Goal: Answer question/provide support

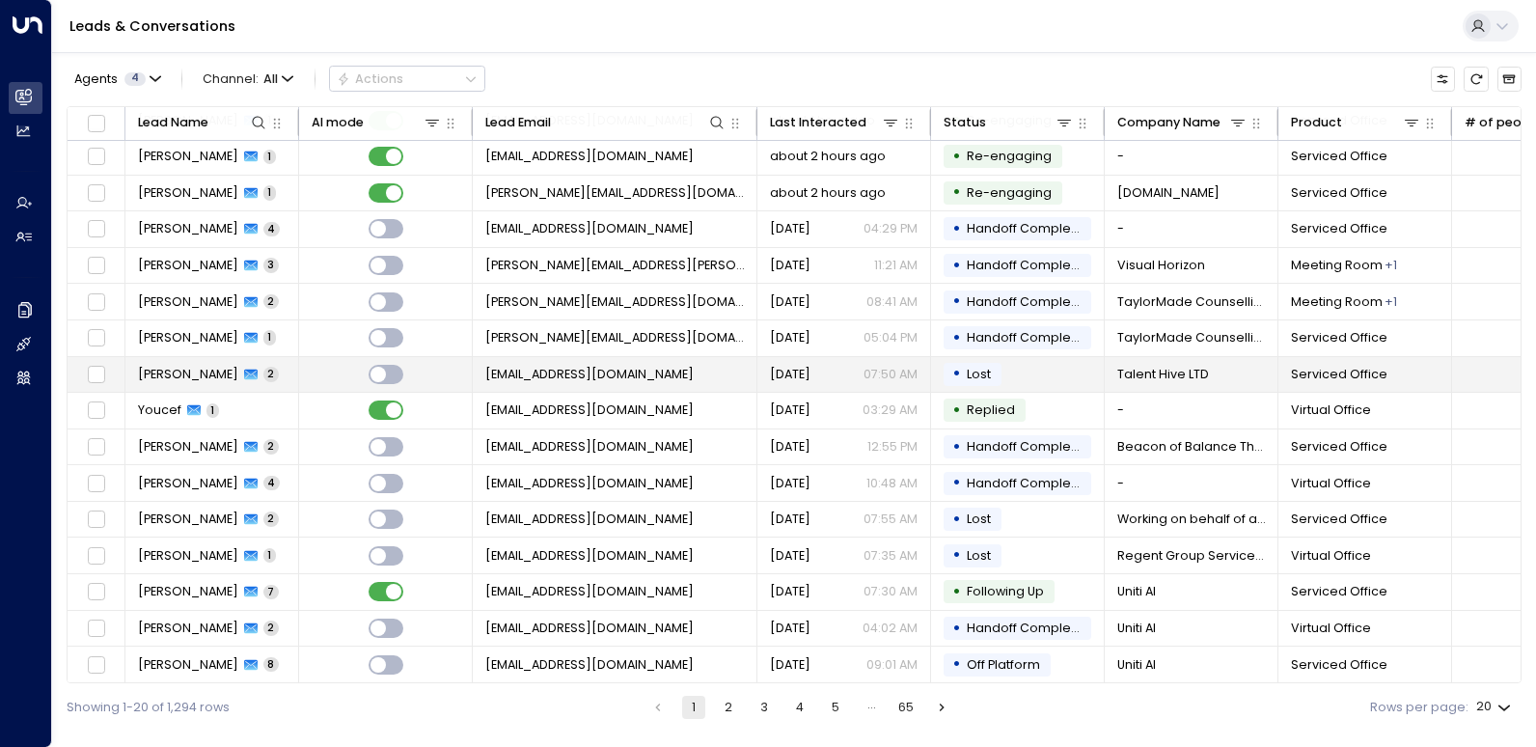
scroll to position [188, 0]
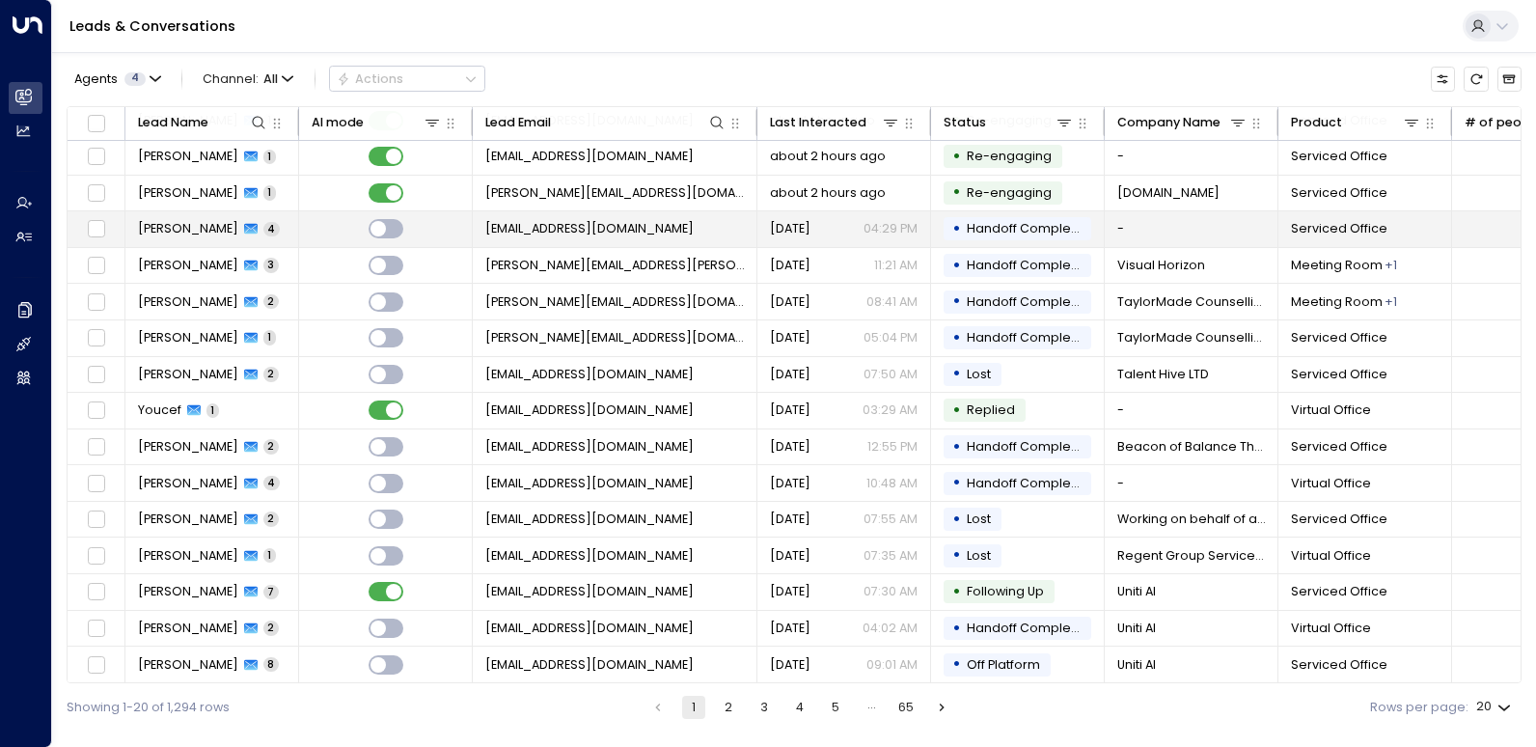
click at [212, 231] on span "[PERSON_NAME]" at bounding box center [188, 228] width 100 height 17
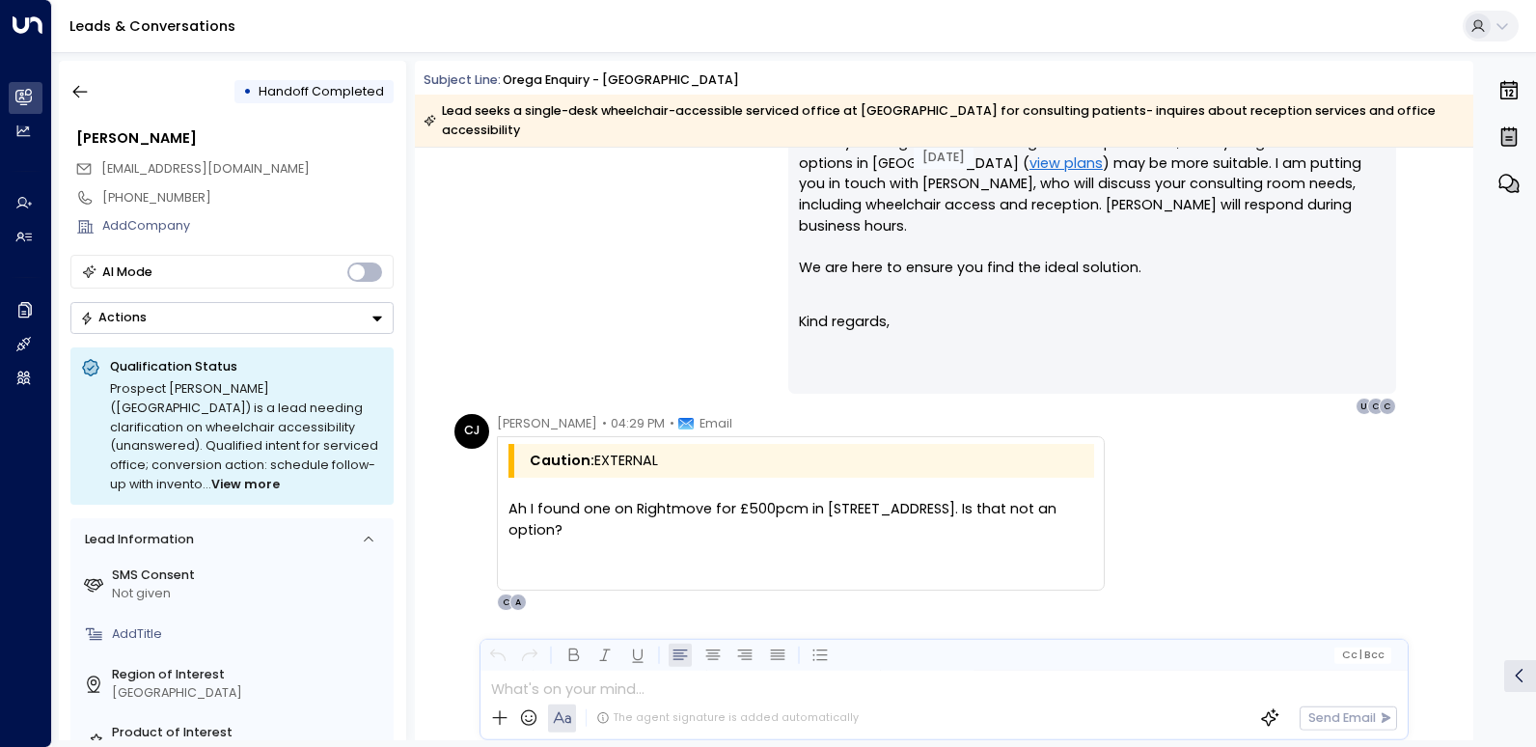
scroll to position [2838, 0]
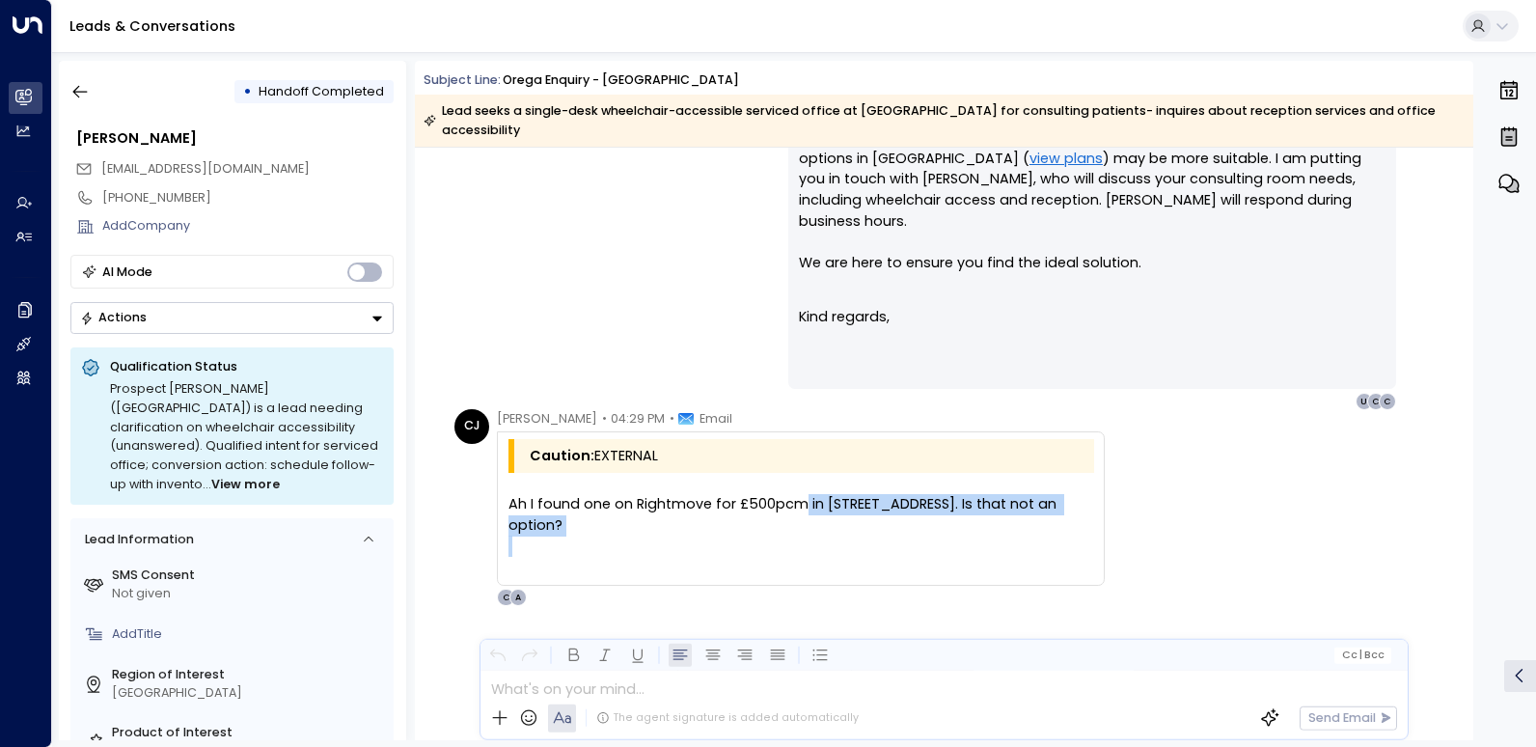
drag, startPoint x: 641, startPoint y: 499, endPoint x: 798, endPoint y: 474, distance: 158.3
click at [798, 494] on div "Ah I found one on Rightmove for £500pcm in [STREET_ADDRESS]. Is that not an opt…" at bounding box center [800, 535] width 585 height 83
drag, startPoint x: 798, startPoint y: 474, endPoint x: 763, endPoint y: 485, distance: 36.6
click at [764, 494] on div "Ah I found one on Rightmove for £500pcm in [STREET_ADDRESS]. Is that not an opt…" at bounding box center [800, 535] width 585 height 83
drag, startPoint x: 763, startPoint y: 485, endPoint x: 735, endPoint y: 489, distance: 28.2
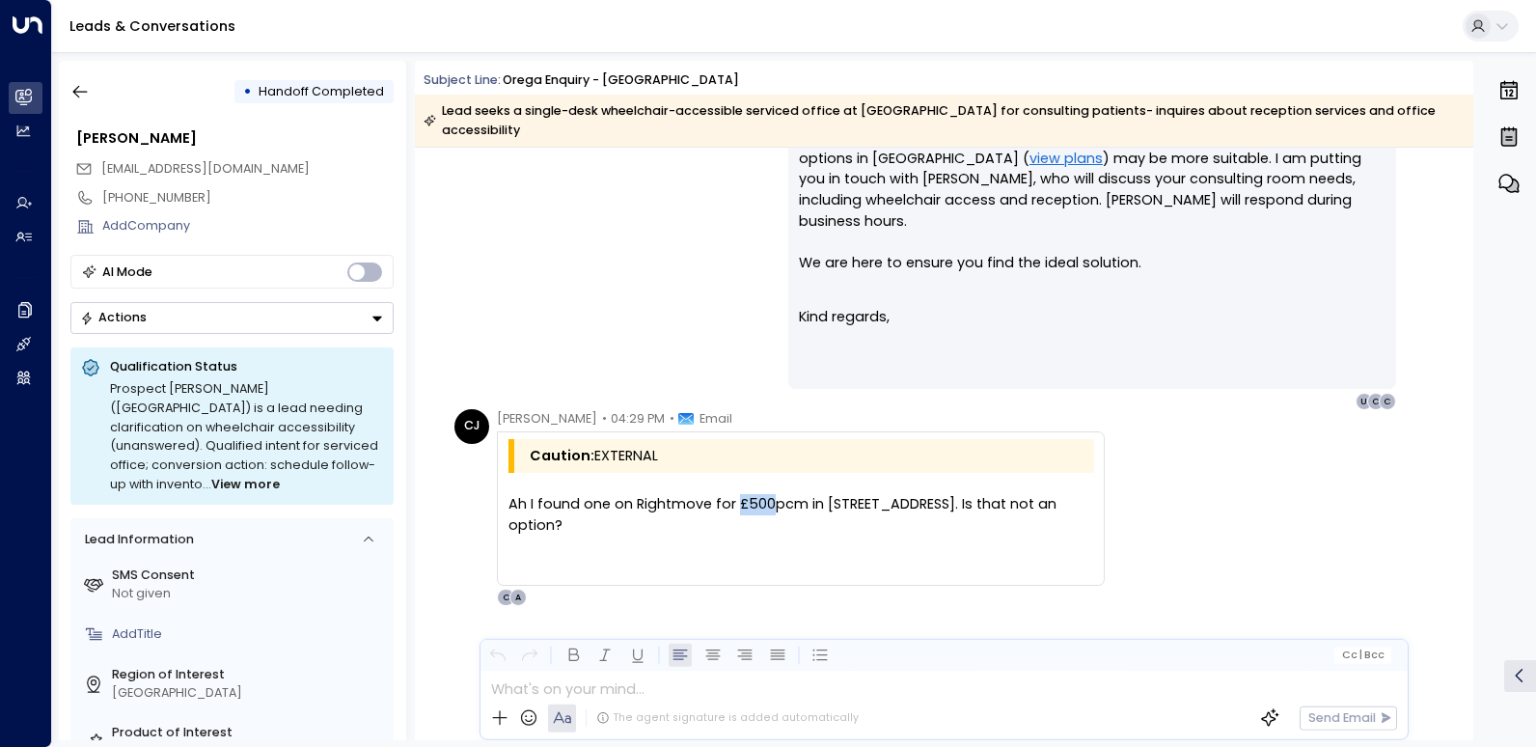
click at [735, 494] on div "Ah I found one on Rightmove for £500pcm in [STREET_ADDRESS]. Is that not an opt…" at bounding box center [800, 535] width 585 height 83
drag, startPoint x: 735, startPoint y: 489, endPoint x: 785, endPoint y: 491, distance: 50.2
click at [785, 494] on div "Ah I found one on Rightmove for £500pcm in [STREET_ADDRESS]. Is that not an opt…" at bounding box center [800, 535] width 585 height 83
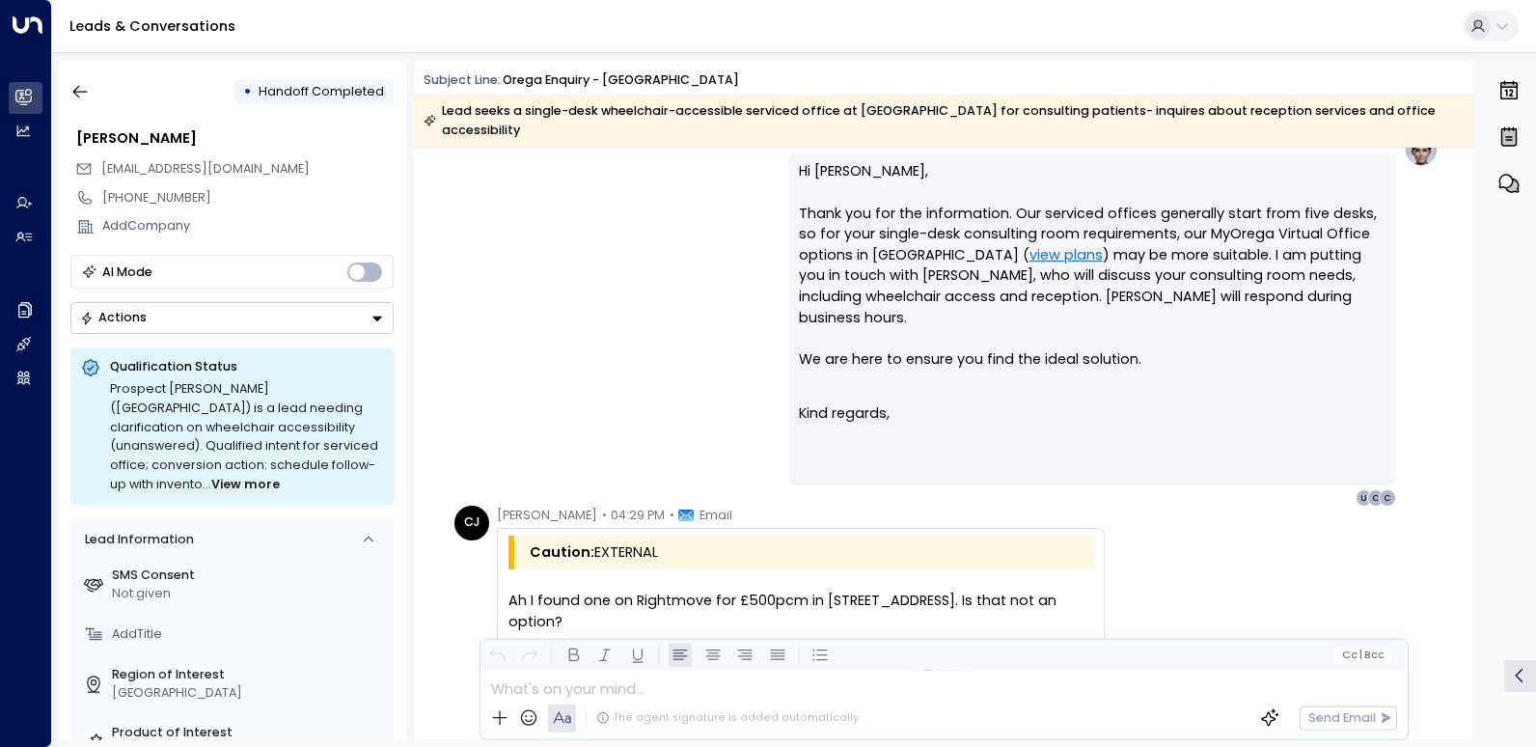
scroll to position [2645, 0]
